Goal: Information Seeking & Learning: Learn about a topic

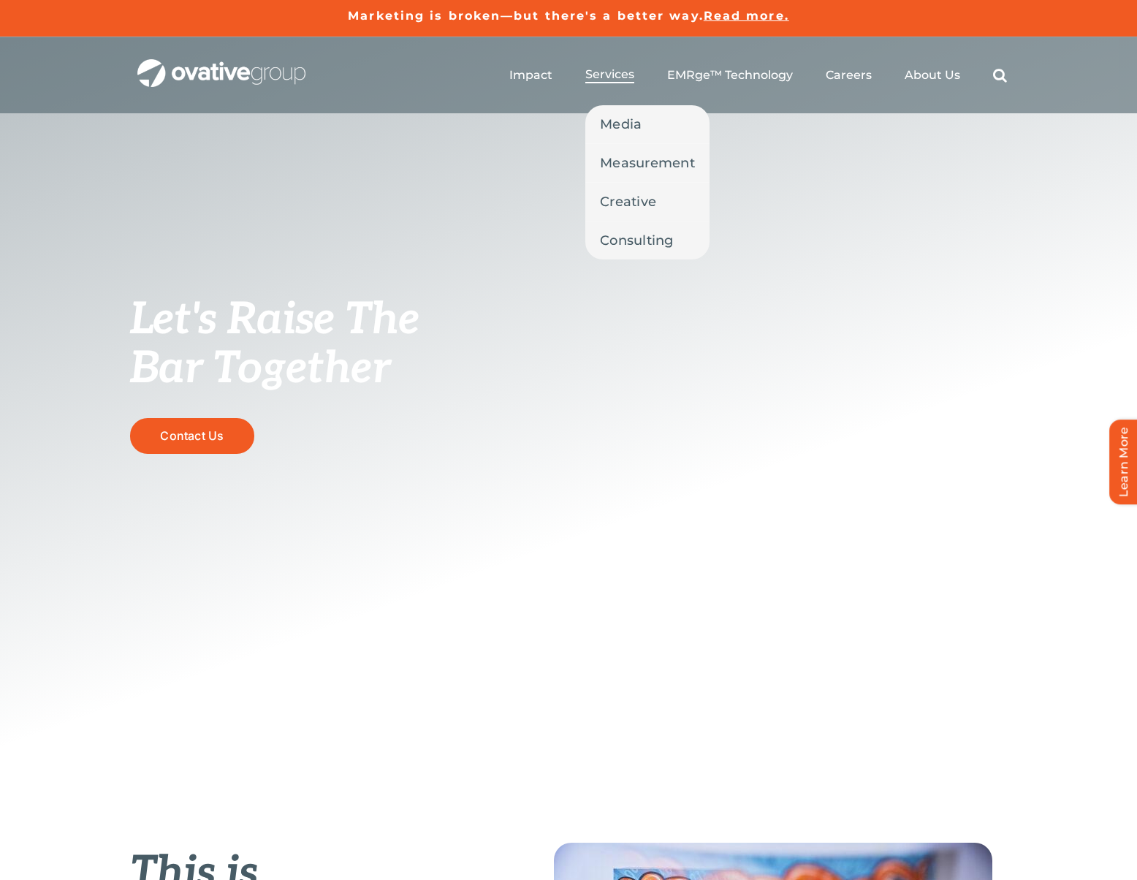
click at [613, 74] on span "Services" at bounding box center [609, 74] width 49 height 15
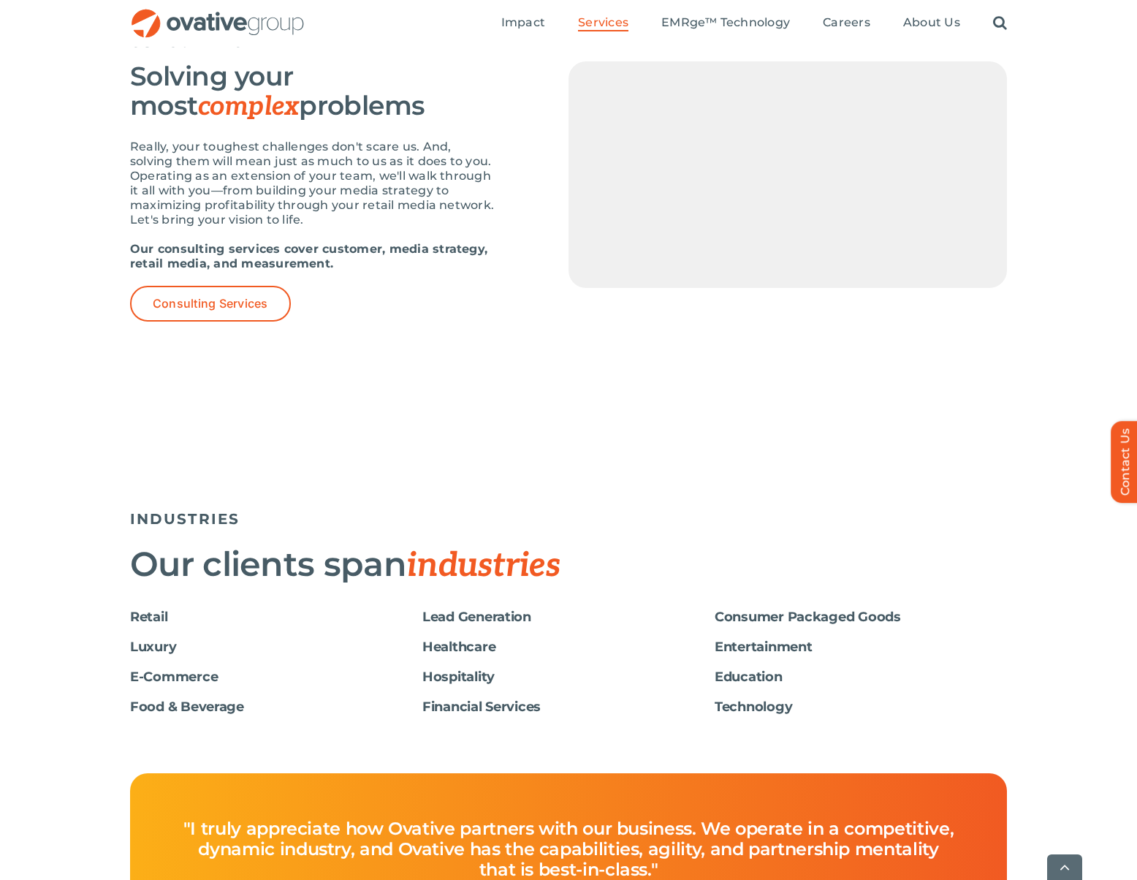
scroll to position [2205, 0]
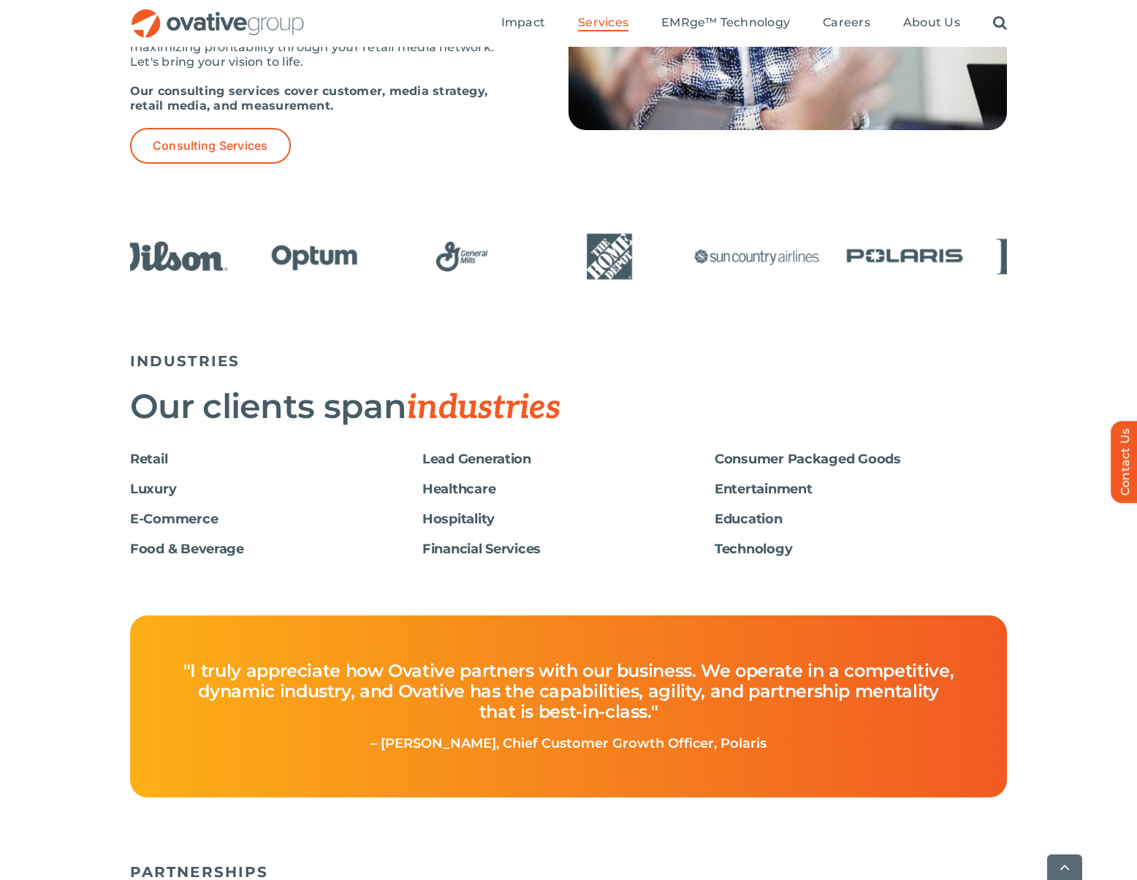
click at [953, 263] on img "10 / 24" at bounding box center [905, 256] width 138 height 57
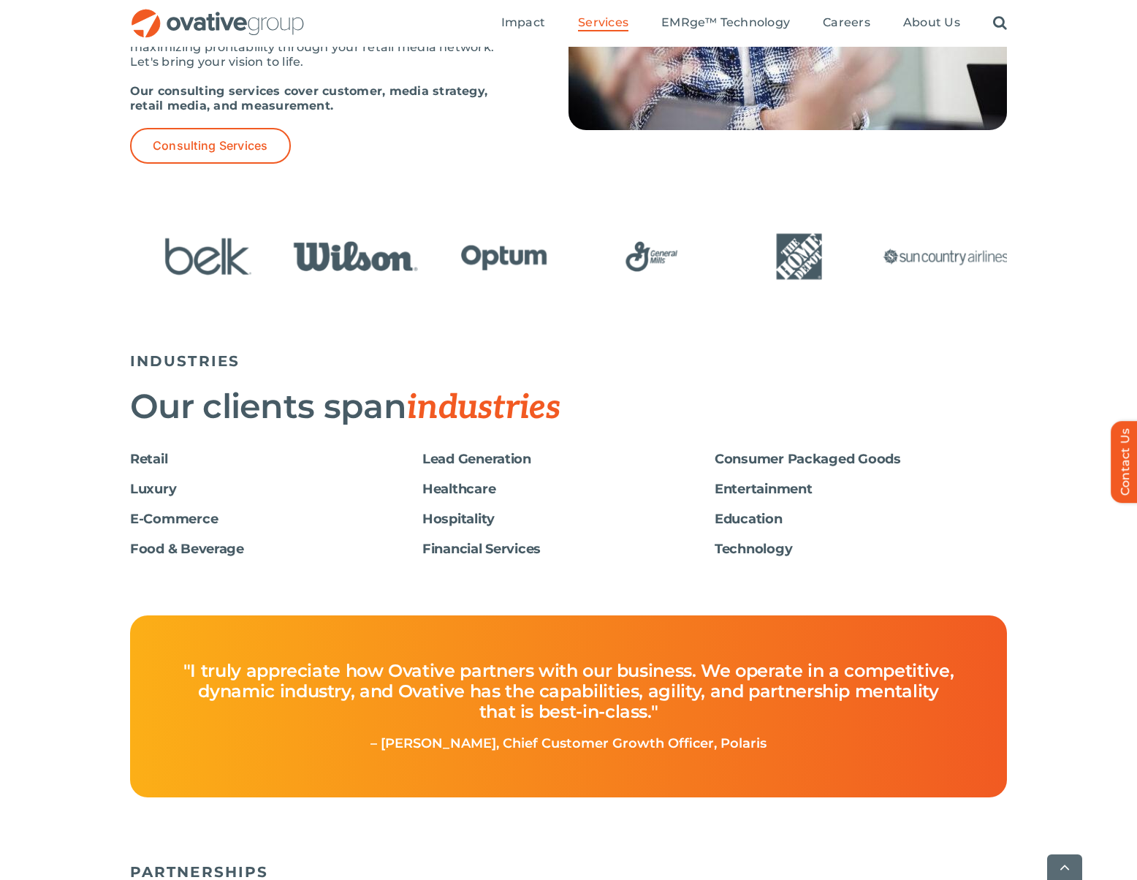
click at [720, 262] on img "7 / 24" at bounding box center [651, 256] width 138 height 57
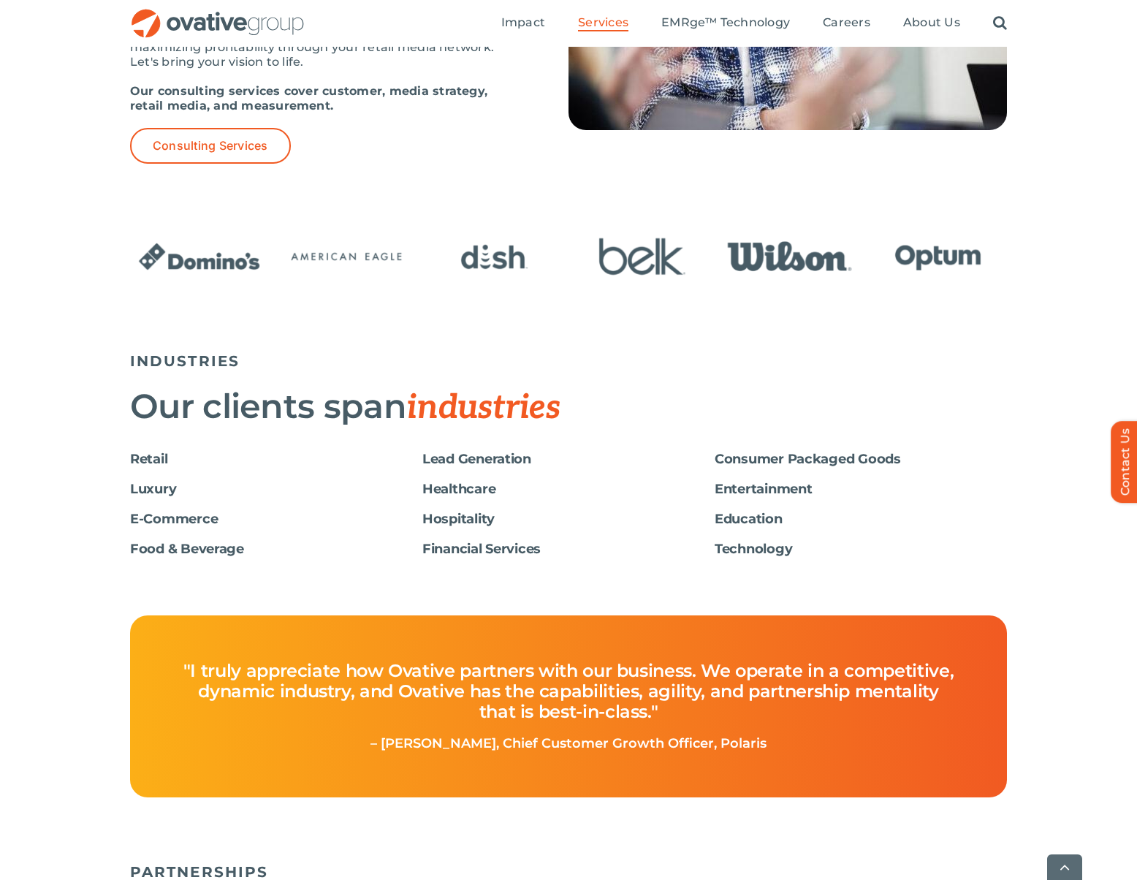
click at [358, 257] on img "2 / 24" at bounding box center [347, 256] width 138 height 57
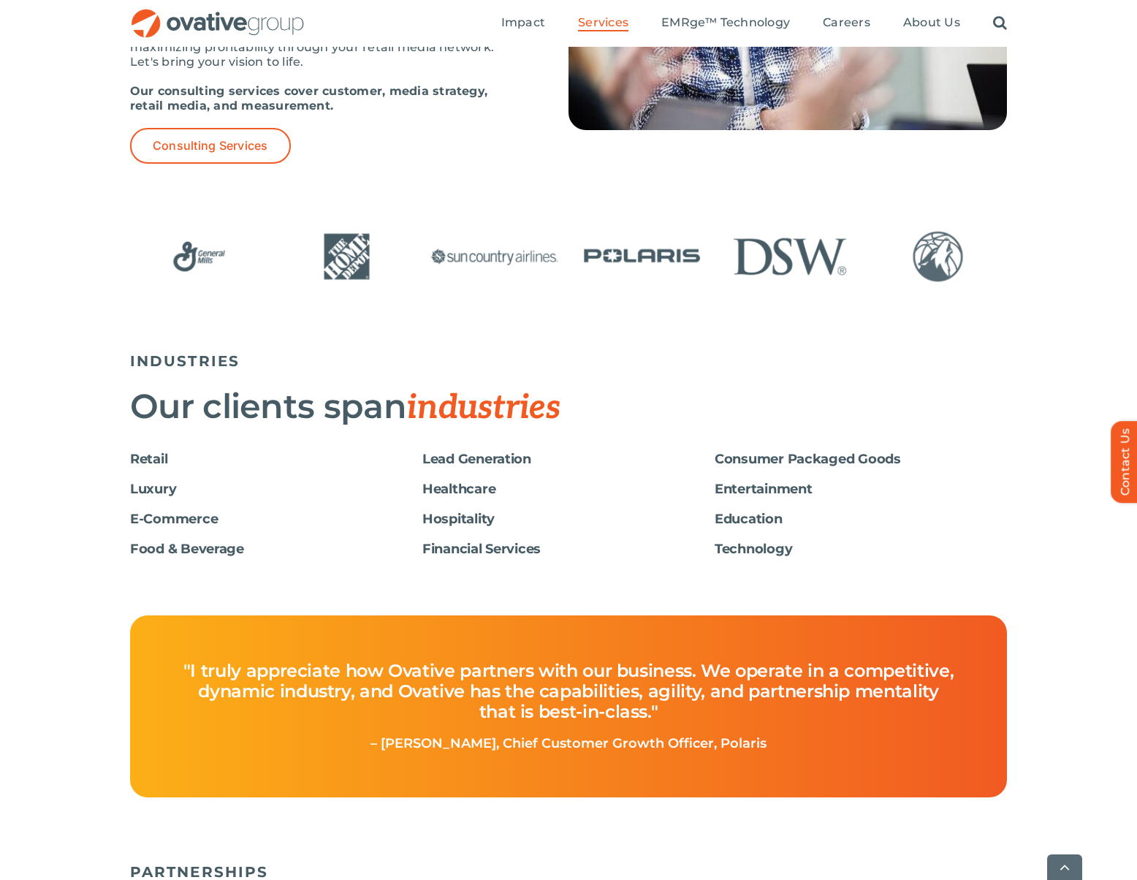
click at [154, 456] on h6 "Retail" at bounding box center [276, 458] width 292 height 15
click at [145, 457] on h6 "Retail" at bounding box center [276, 458] width 292 height 15
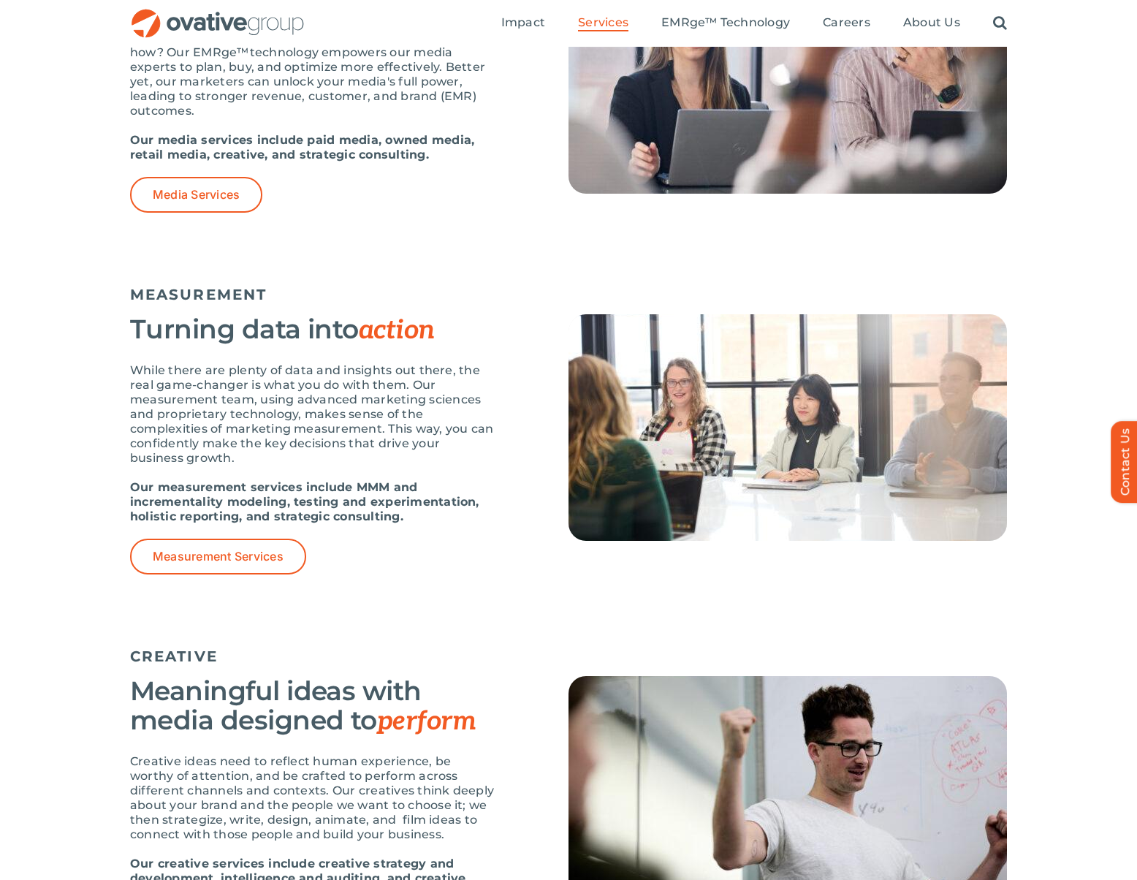
scroll to position [1047, 0]
